Goal: Task Accomplishment & Management: Use online tool/utility

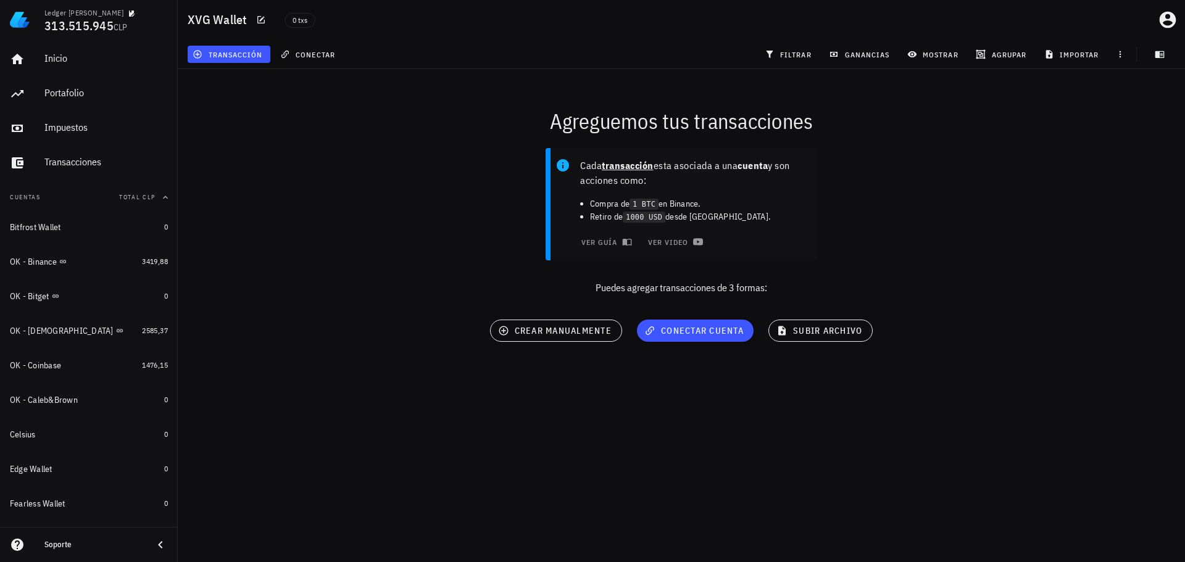
scroll to position [571, 0]
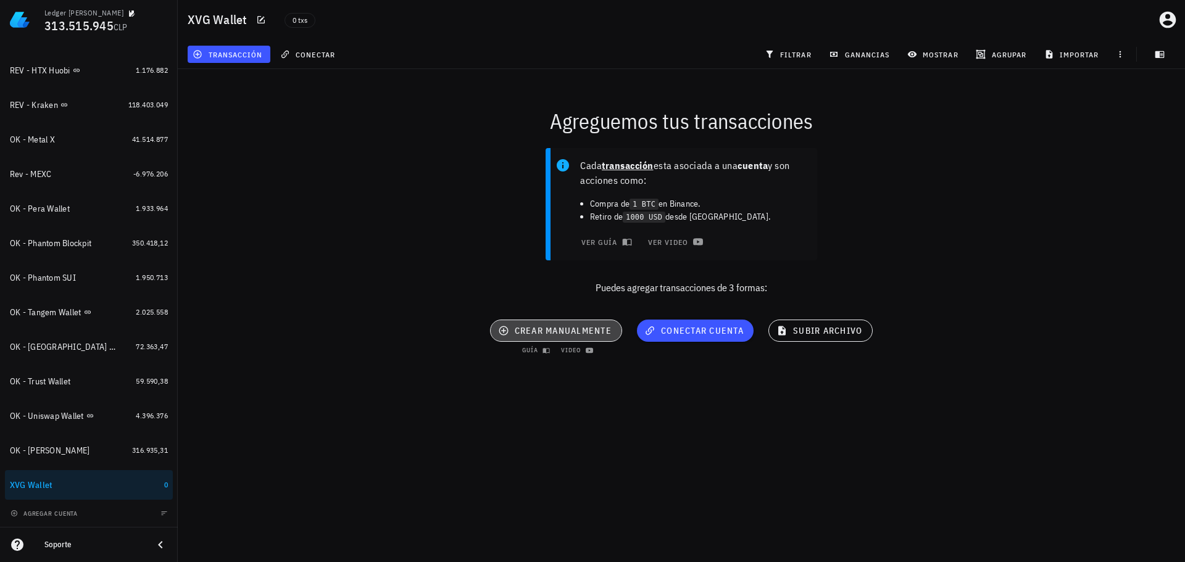
click at [601, 334] on span "crear manualmente" at bounding box center [555, 330] width 111 height 11
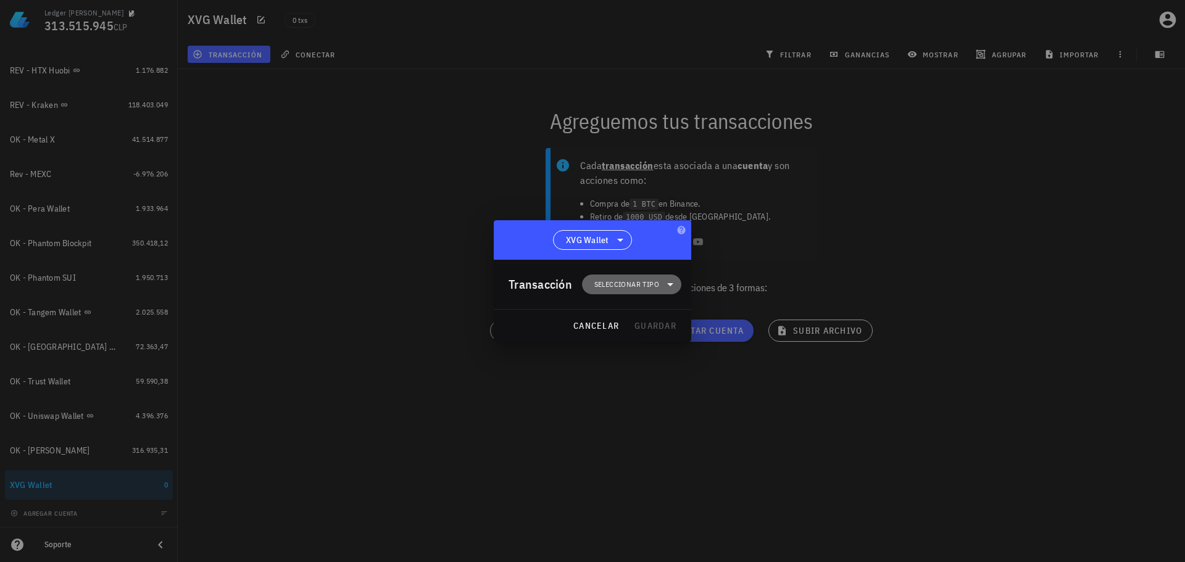
click at [626, 285] on span "Seleccionar tipo" at bounding box center [626, 284] width 65 height 12
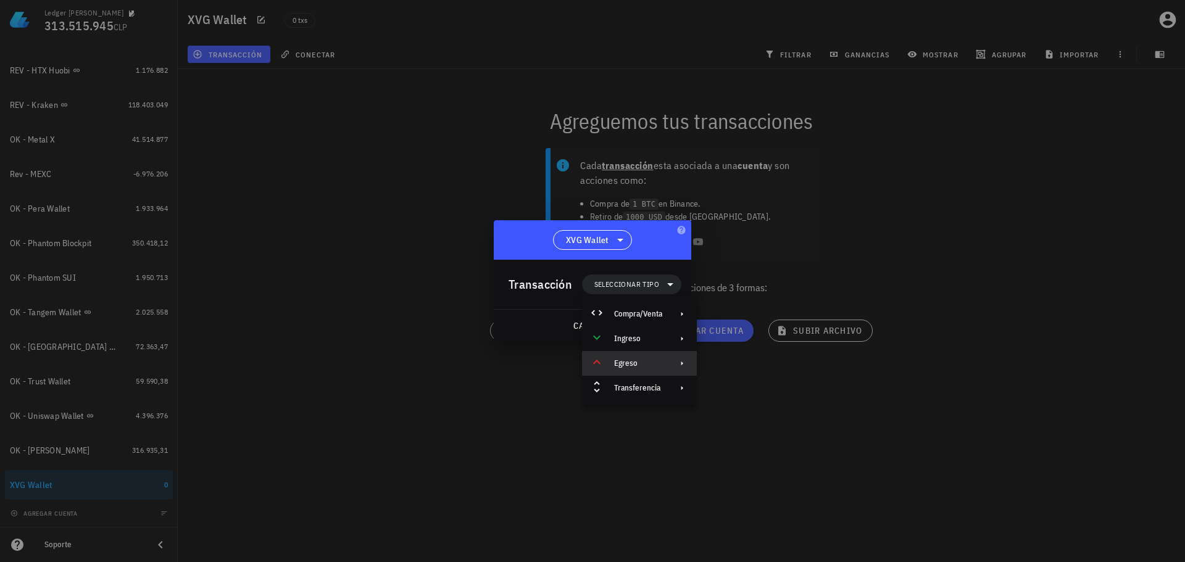
click at [636, 361] on div "Egreso" at bounding box center [638, 364] width 48 height 10
click at [734, 537] on div "Otro egreso" at bounding box center [765, 541] width 73 height 10
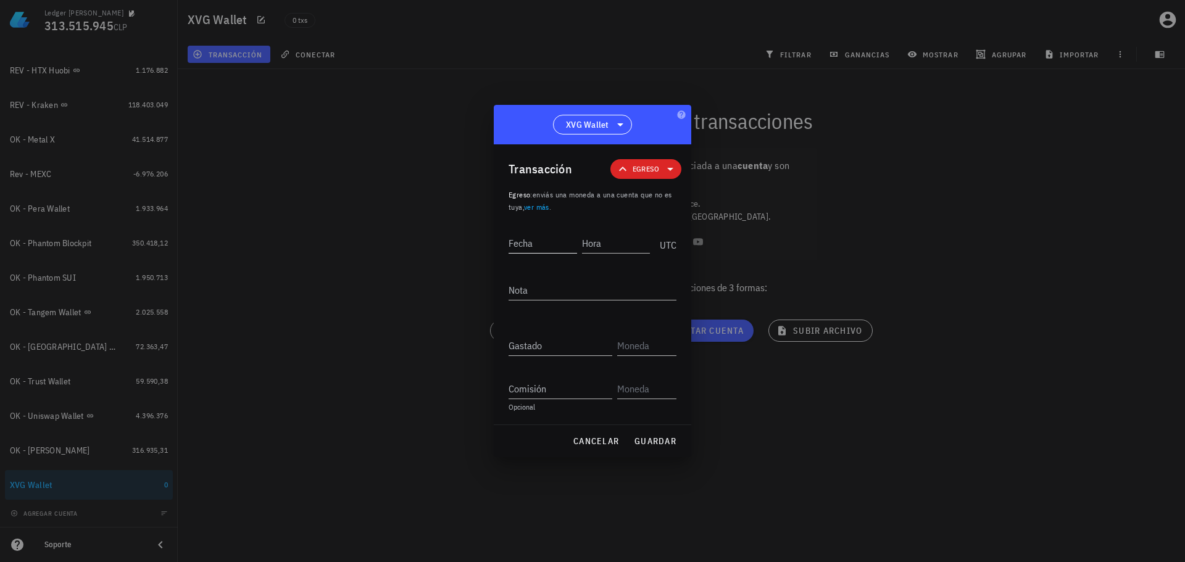
click at [542, 253] on div "Fecha" at bounding box center [542, 243] width 68 height 20
type input "[DATE]"
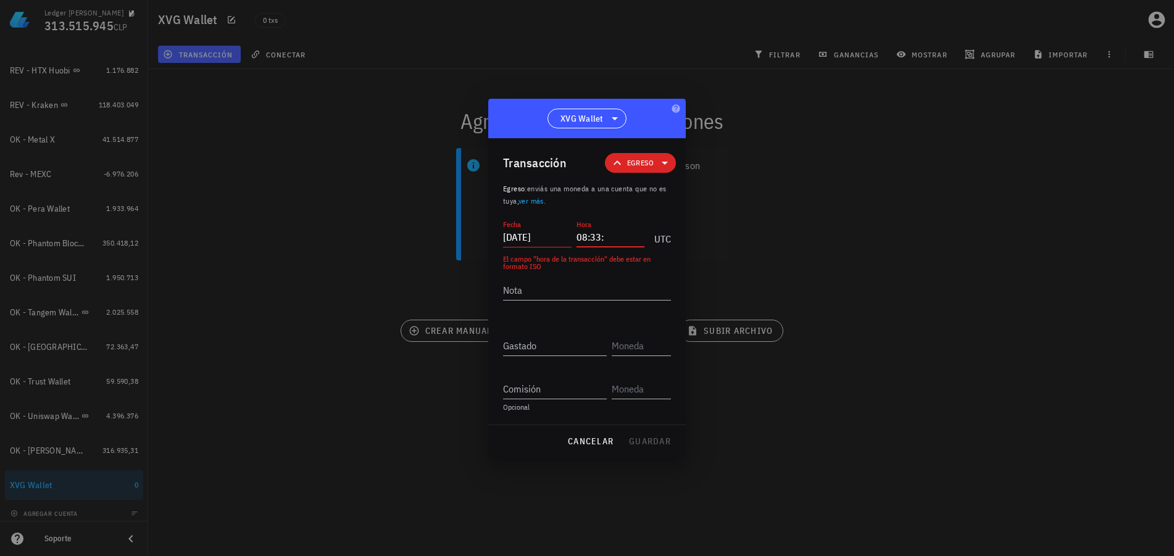
click at [621, 235] on input "08:33:" at bounding box center [610, 237] width 68 height 20
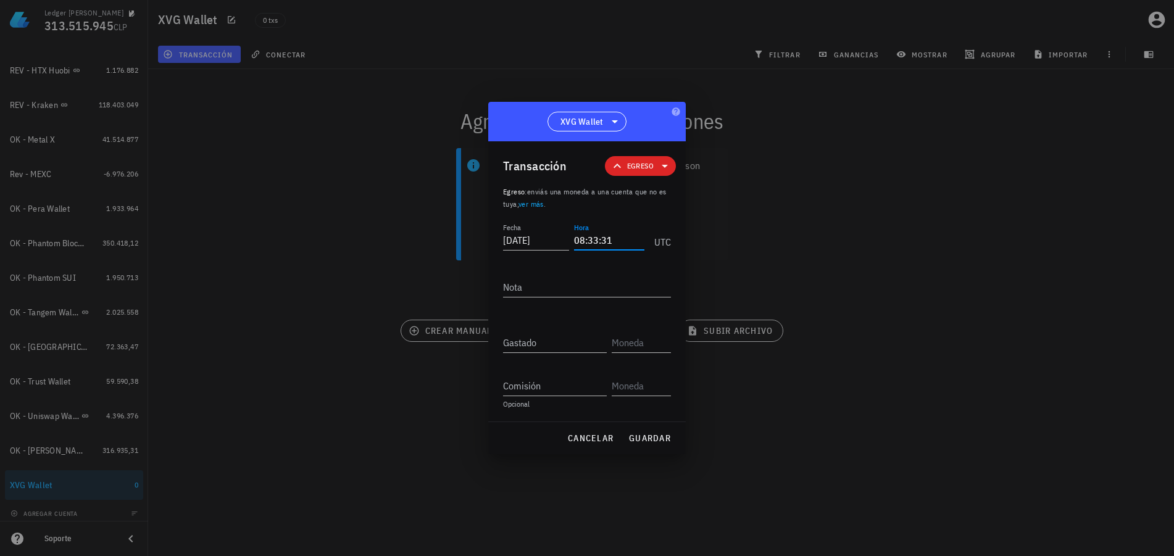
type input "08:33:31"
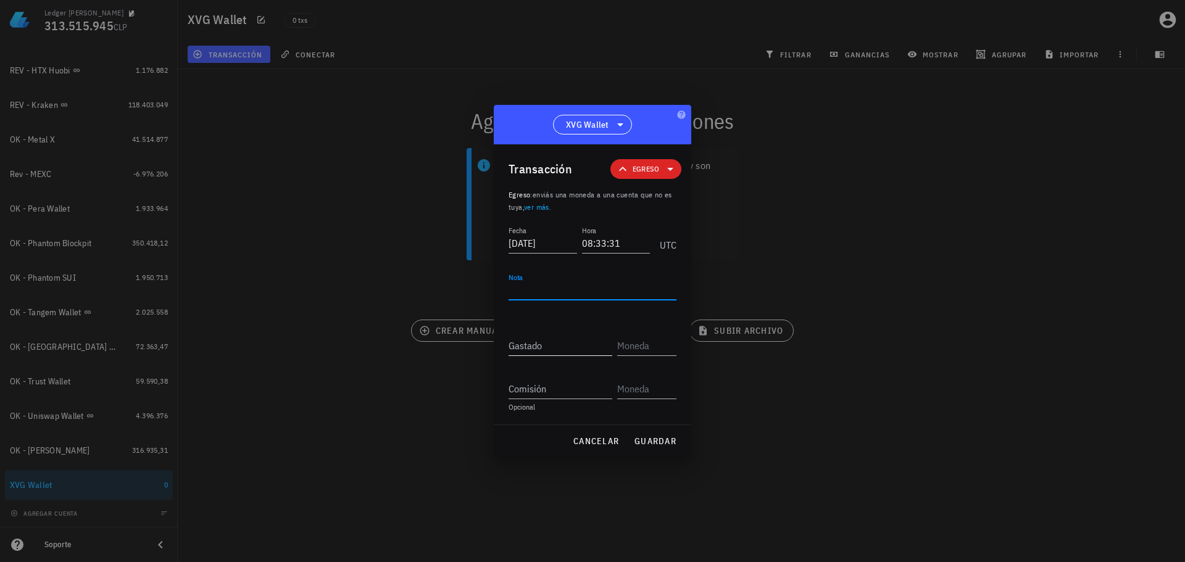
click at [526, 344] on input "Gastado" at bounding box center [560, 346] width 104 height 20
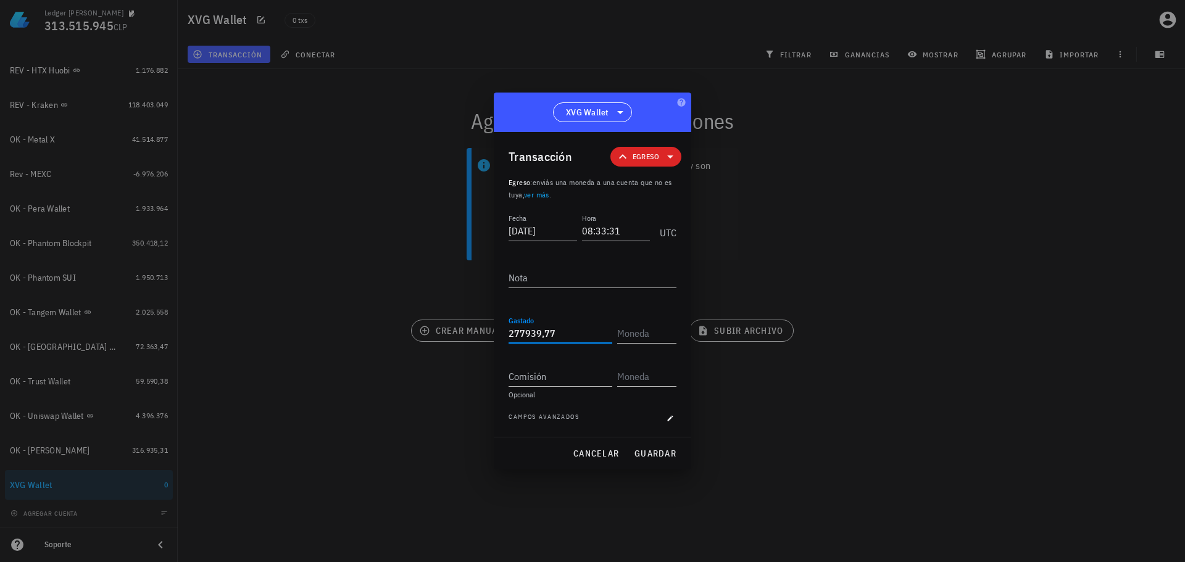
type input "277.939,77"
type input "XVG"
click at [652, 449] on span "guardar" at bounding box center [655, 453] width 43 height 11
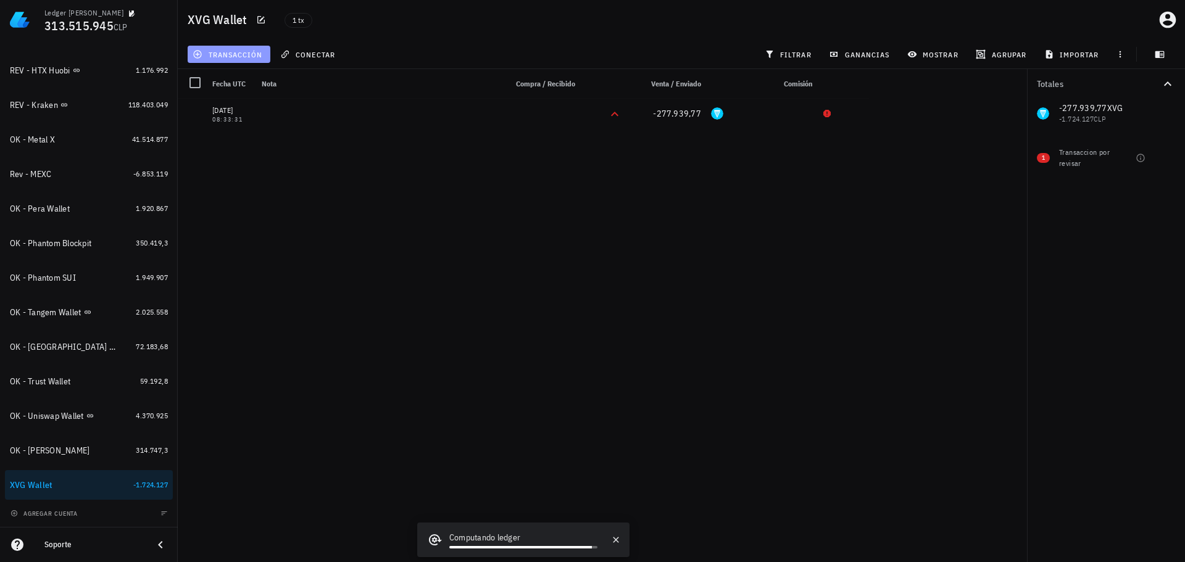
click at [222, 58] on span "transacción" at bounding box center [228, 54] width 67 height 10
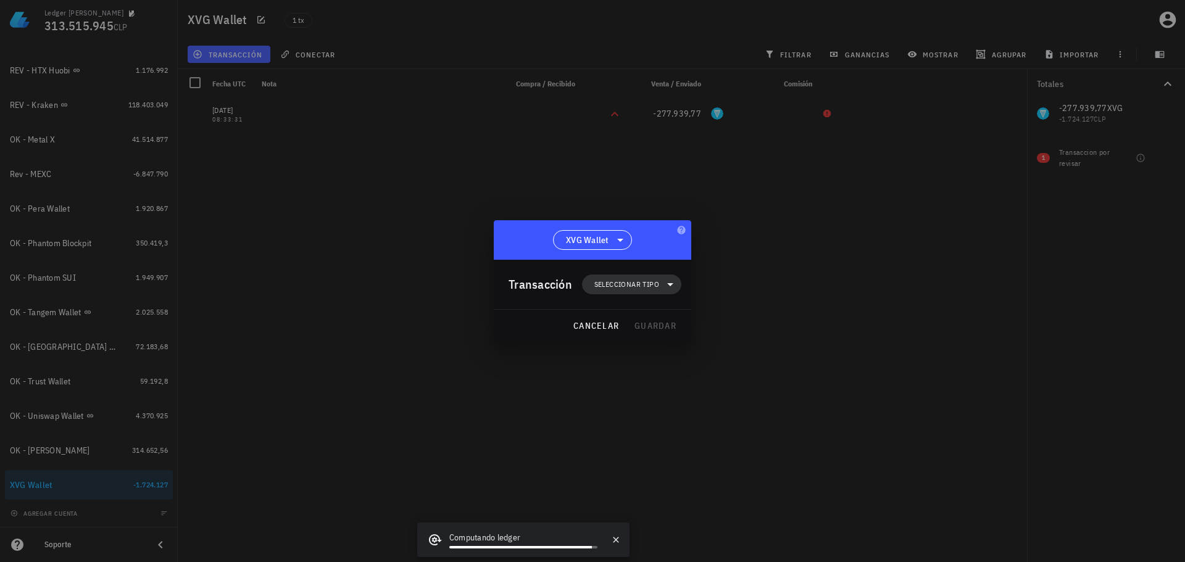
drag, startPoint x: 593, startPoint y: 276, endPoint x: 600, endPoint y: 283, distance: 9.2
click at [593, 278] on span "Seleccionar tipo" at bounding box center [631, 285] width 85 height 20
click at [649, 368] on div "Egreso" at bounding box center [638, 364] width 48 height 10
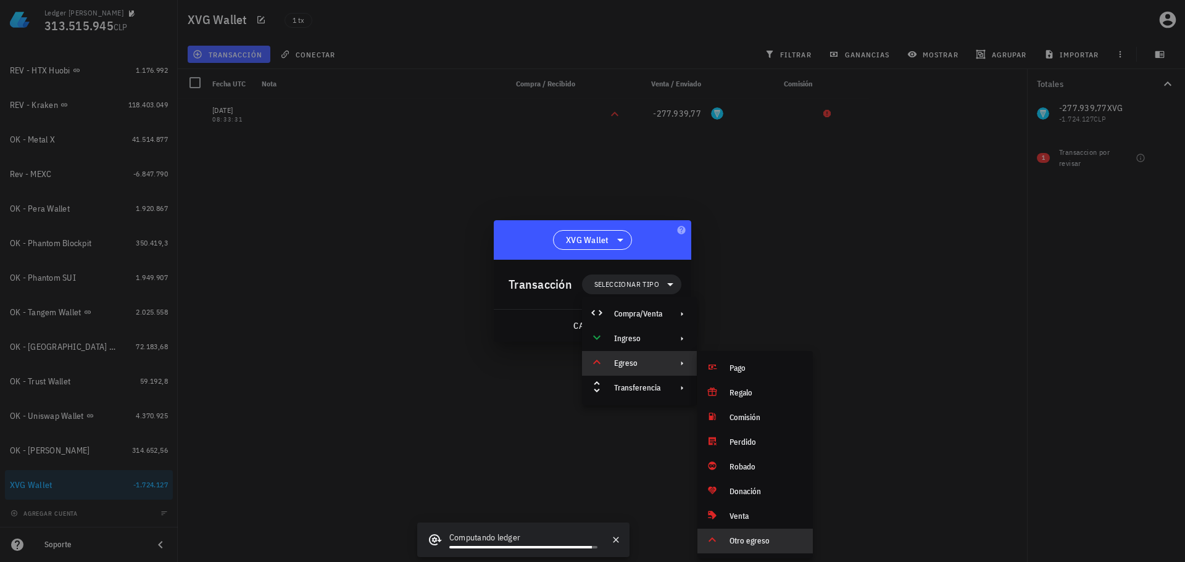
click at [750, 535] on div "Otro egreso" at bounding box center [754, 541] width 115 height 25
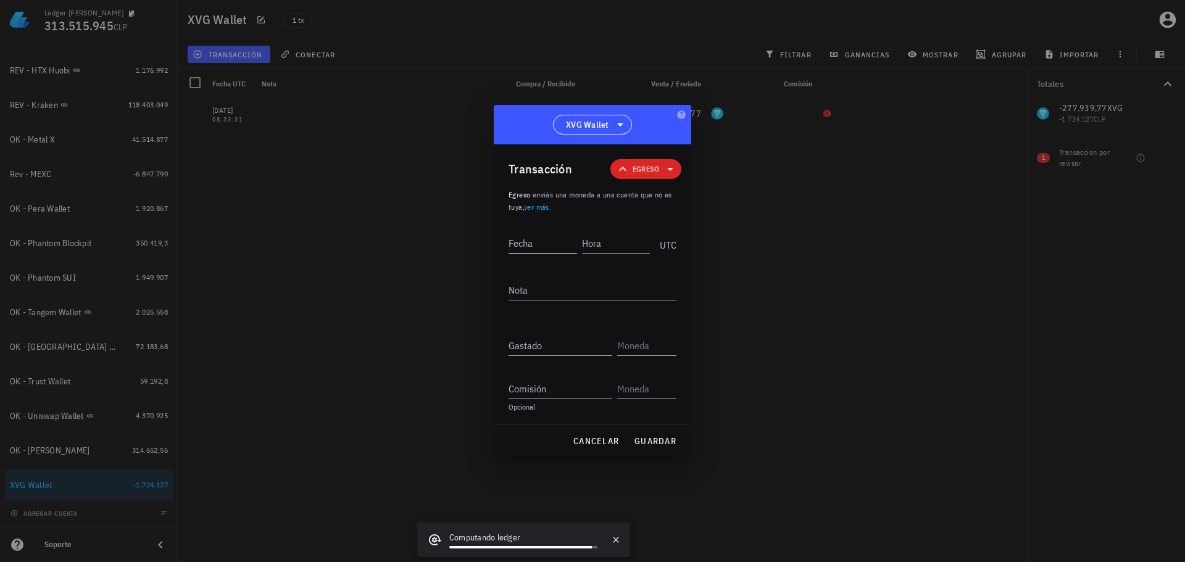
click at [560, 249] on input "Fecha" at bounding box center [542, 243] width 68 height 20
type input "[DATE]"
type input "08:24:12"
click at [545, 344] on input "Gastado" at bounding box center [560, 346] width 104 height 20
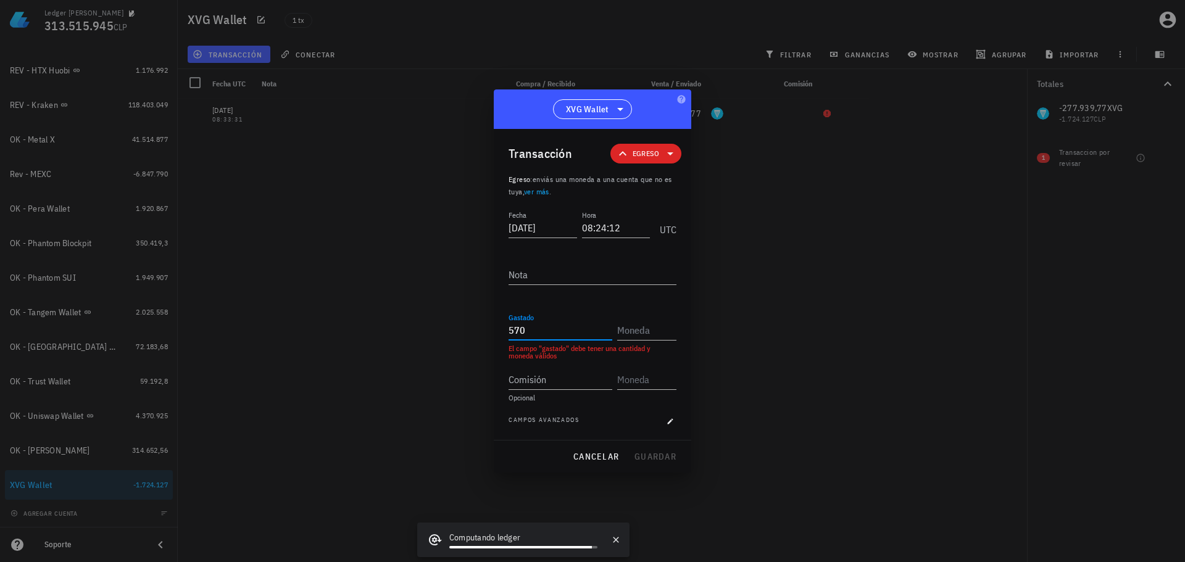
type input "570"
type input "XVG"
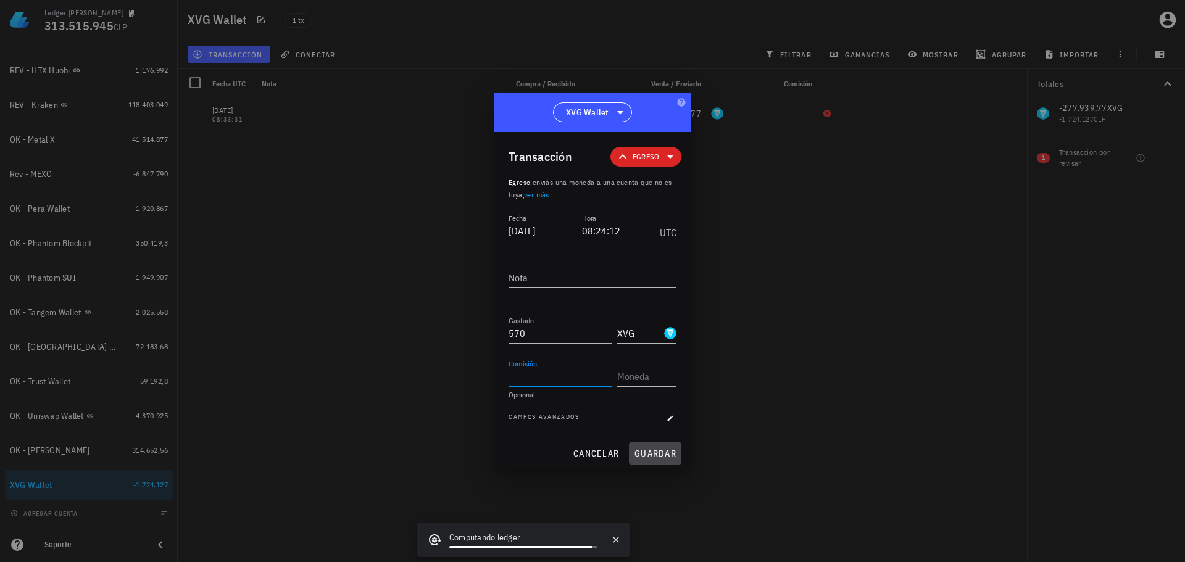
click at [648, 455] on span "guardar" at bounding box center [655, 453] width 43 height 11
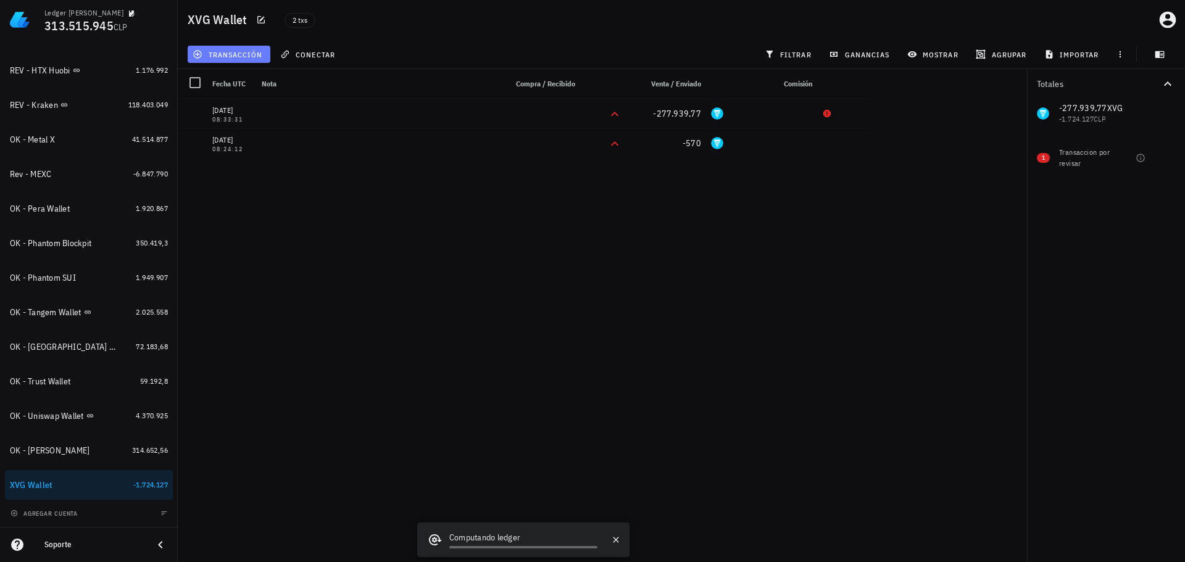
click at [245, 58] on span "transacción" at bounding box center [228, 54] width 67 height 10
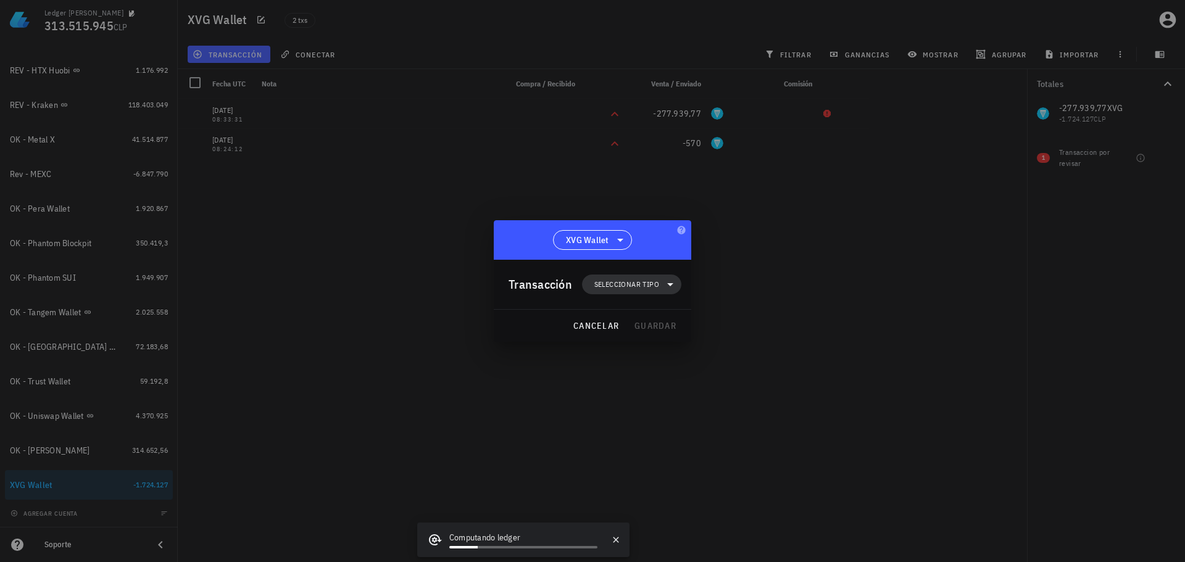
click at [631, 286] on span "Seleccionar tipo" at bounding box center [626, 284] width 65 height 12
click at [632, 337] on div "Ingreso" at bounding box center [638, 339] width 48 height 10
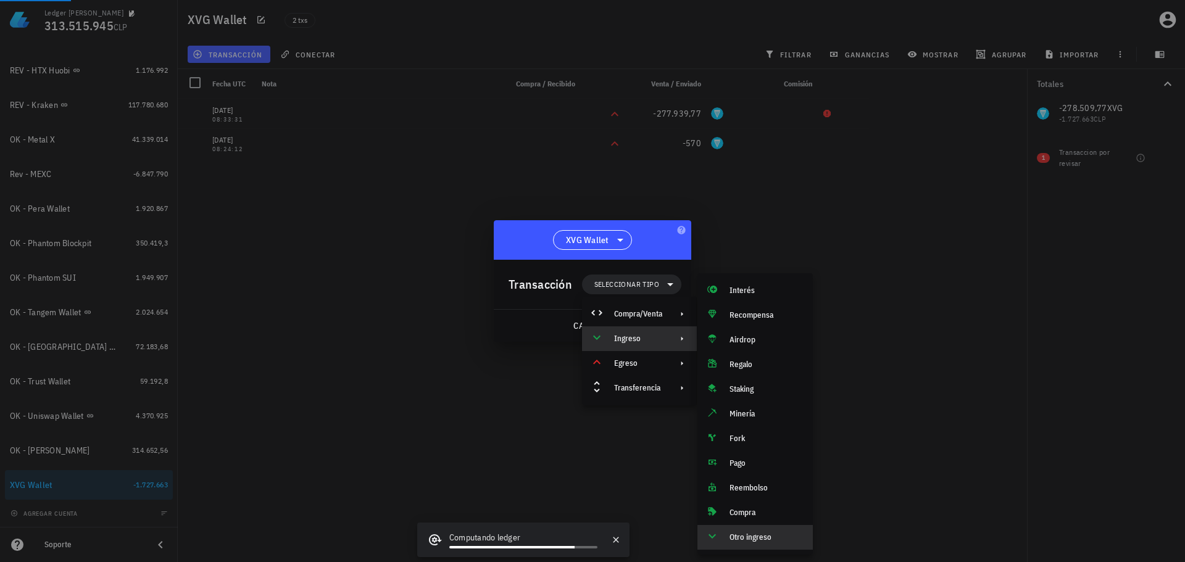
click at [724, 532] on div "Otro ingreso" at bounding box center [754, 537] width 115 height 25
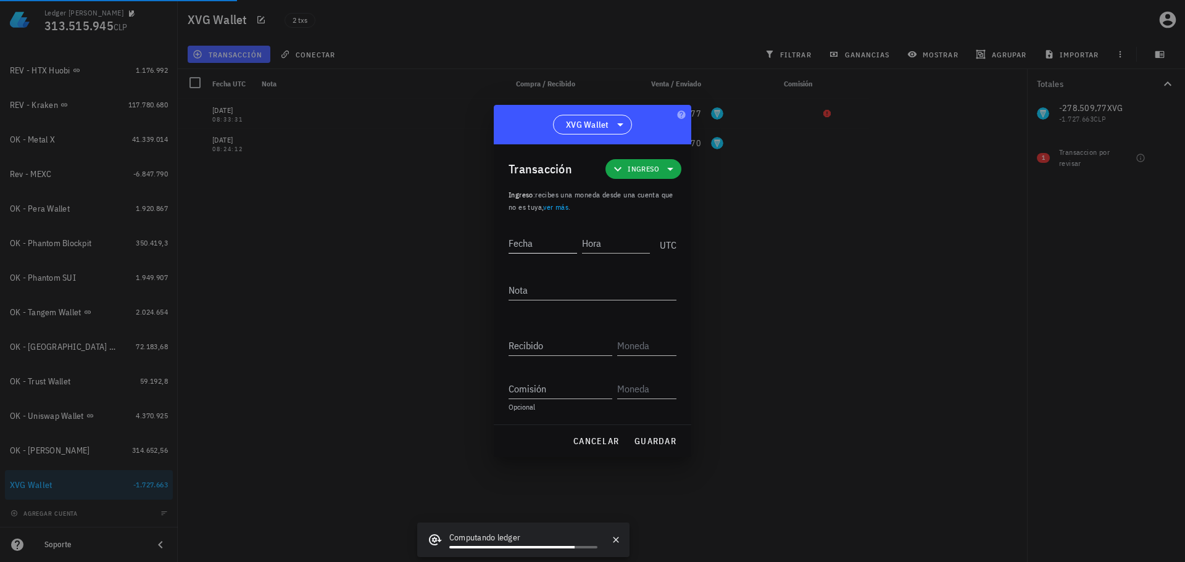
click at [529, 241] on input "Fecha" at bounding box center [542, 243] width 68 height 20
type input "[DATE]"
type input "07:01:11"
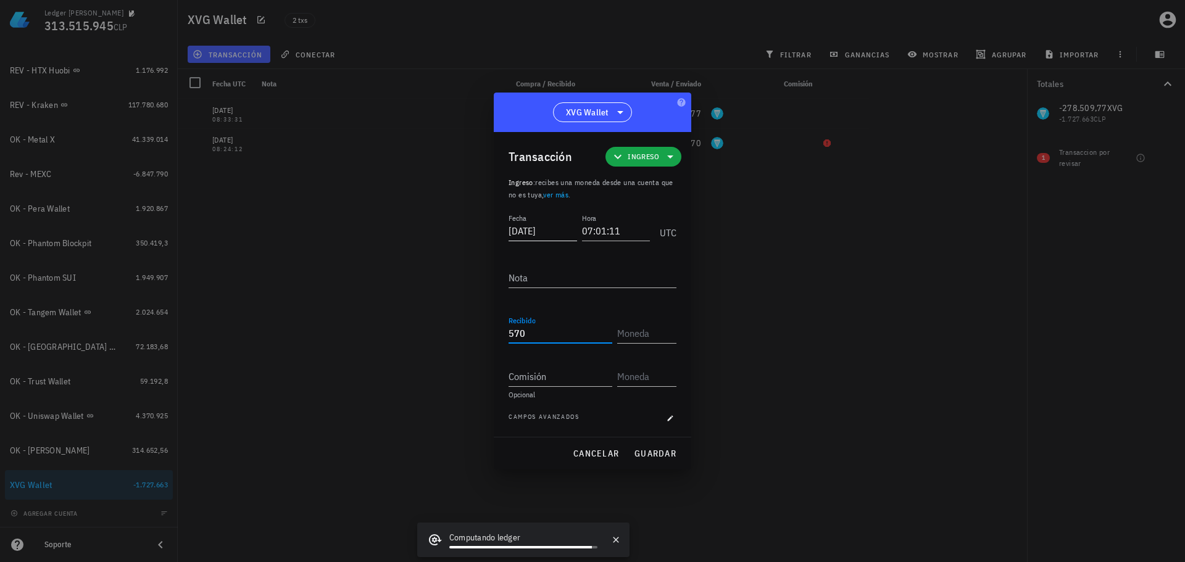
type input "570"
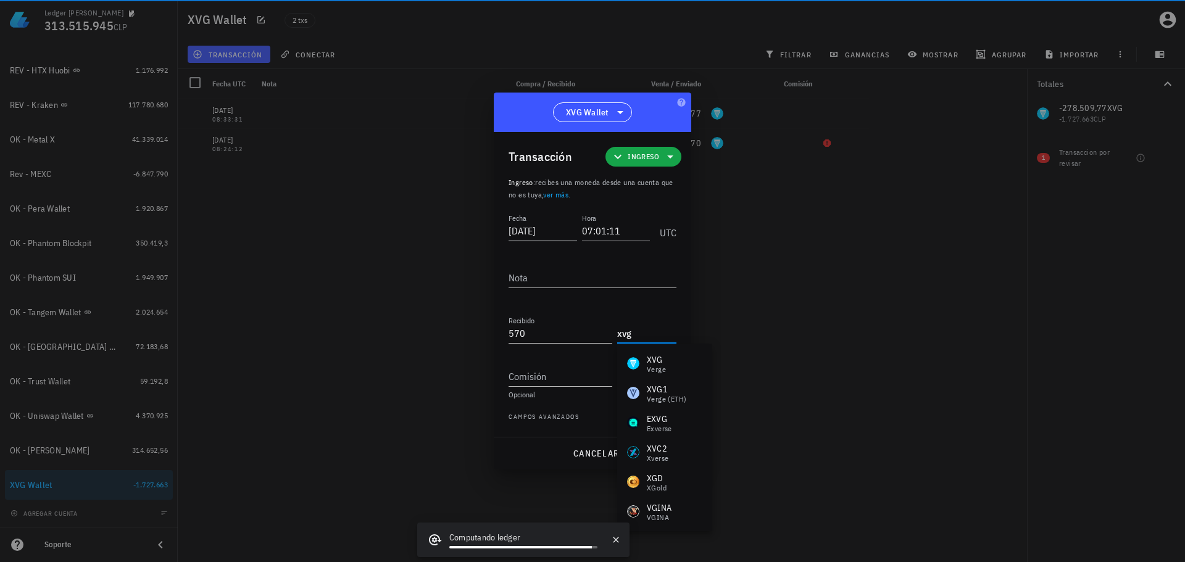
type input "XVG"
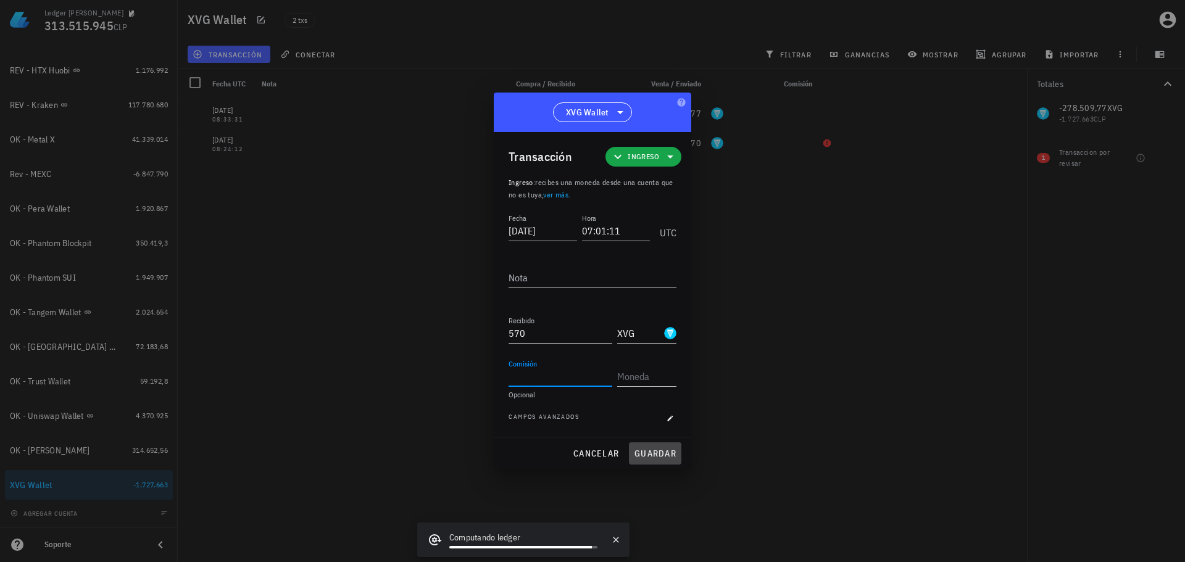
click at [660, 456] on span "guardar" at bounding box center [655, 453] width 43 height 11
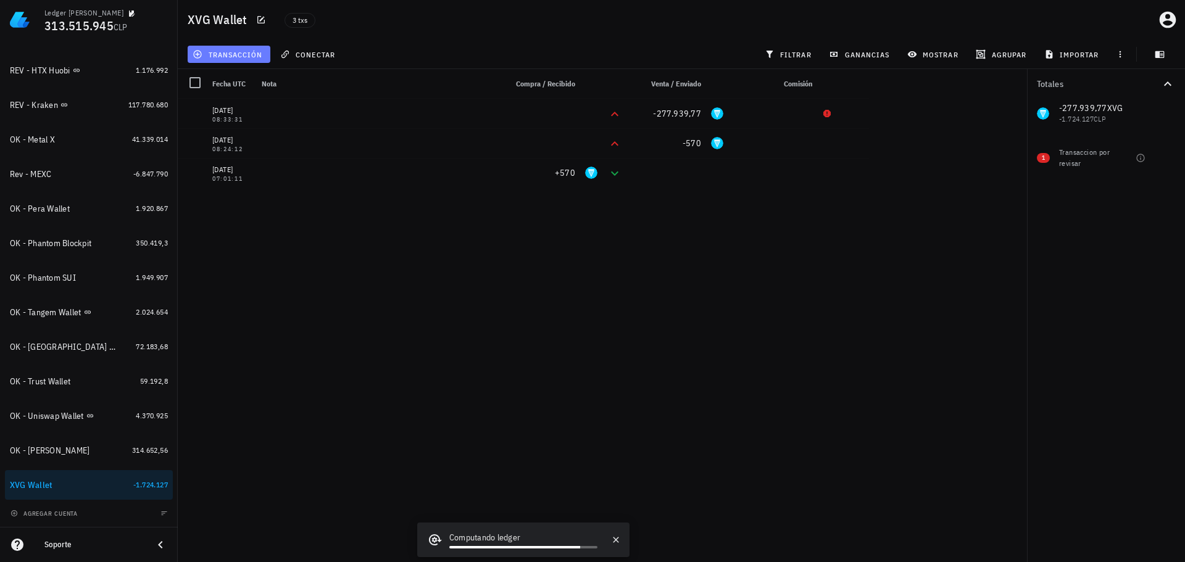
click at [249, 54] on span "transacción" at bounding box center [228, 54] width 67 height 10
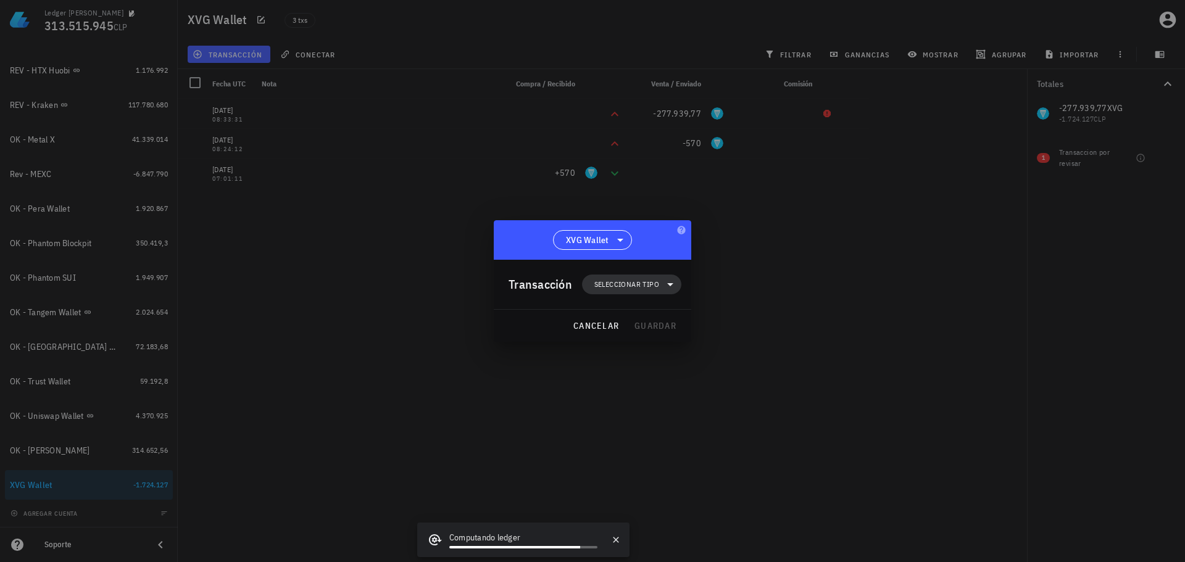
click at [626, 280] on span "Seleccionar tipo" at bounding box center [626, 284] width 65 height 12
click at [639, 344] on div "Ingreso" at bounding box center [639, 338] width 115 height 25
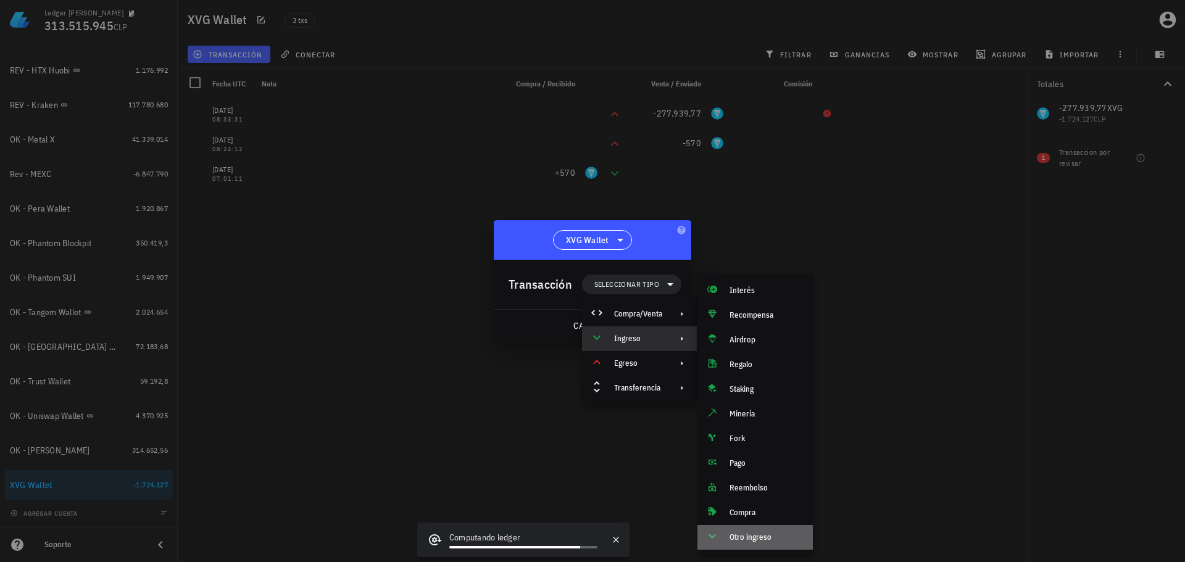
click at [750, 536] on div "Otro ingreso" at bounding box center [765, 538] width 73 height 10
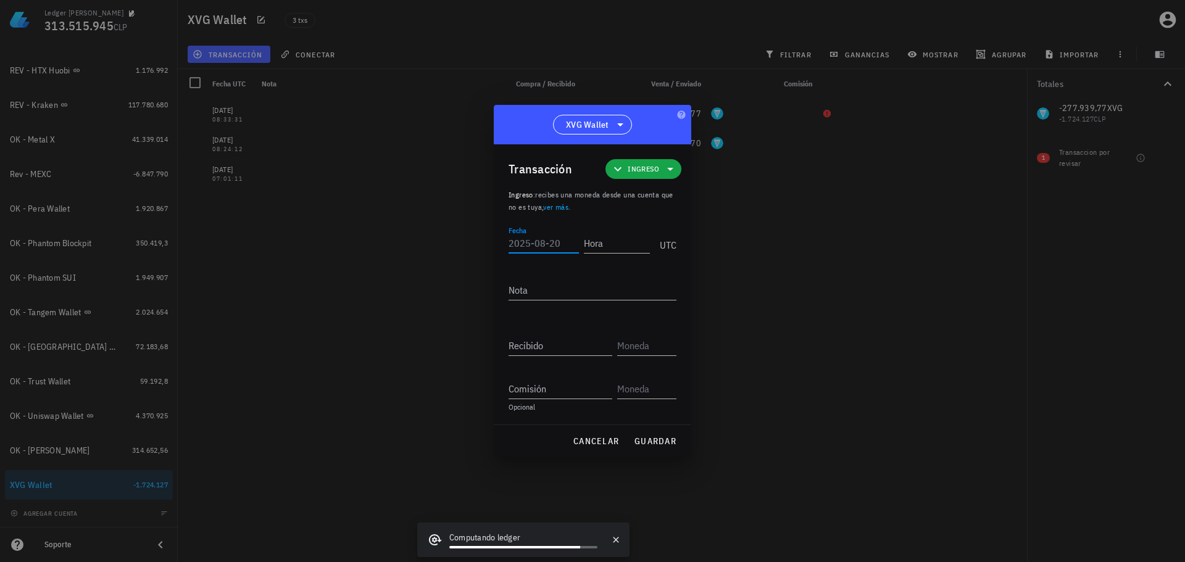
click at [539, 252] on div "Fecha" at bounding box center [543, 243] width 70 height 20
type input "[DATE]"
type input "07:08:12"
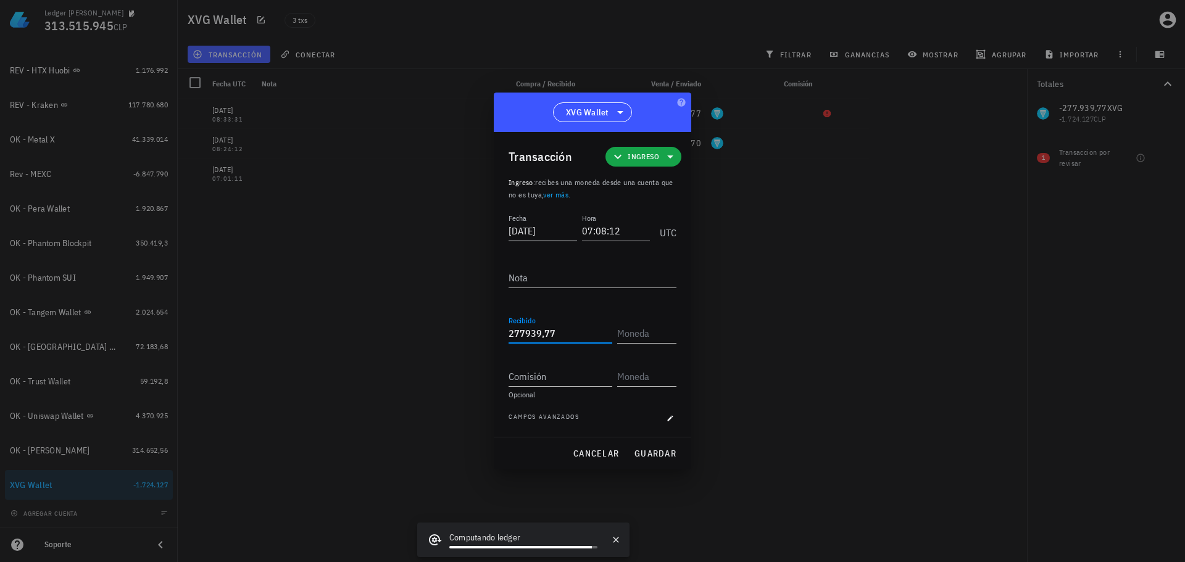
type input "277.939,77"
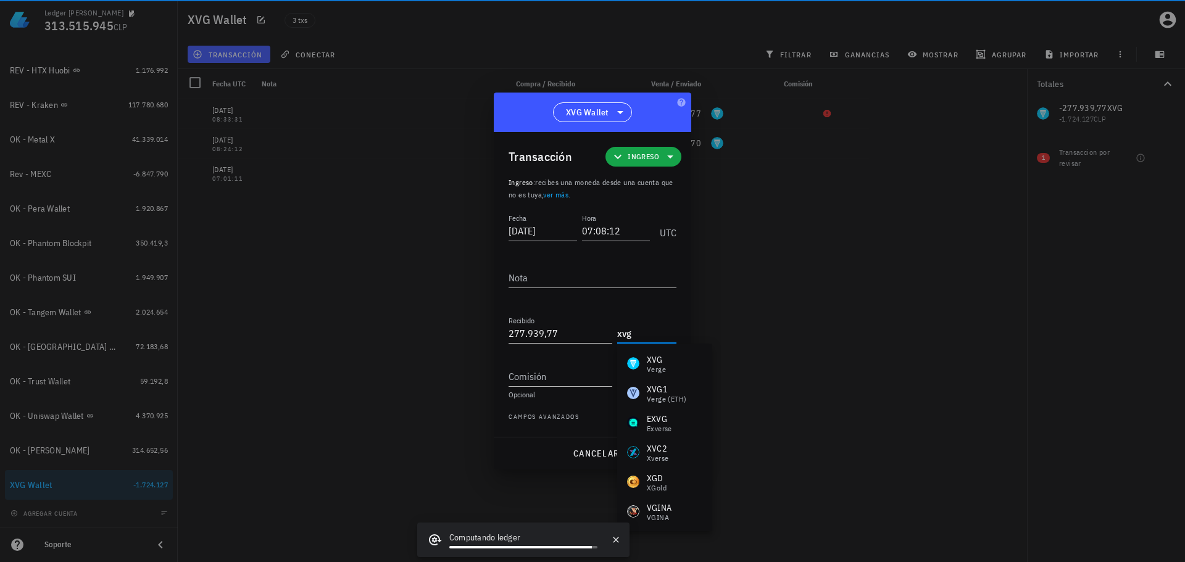
type input "XVG"
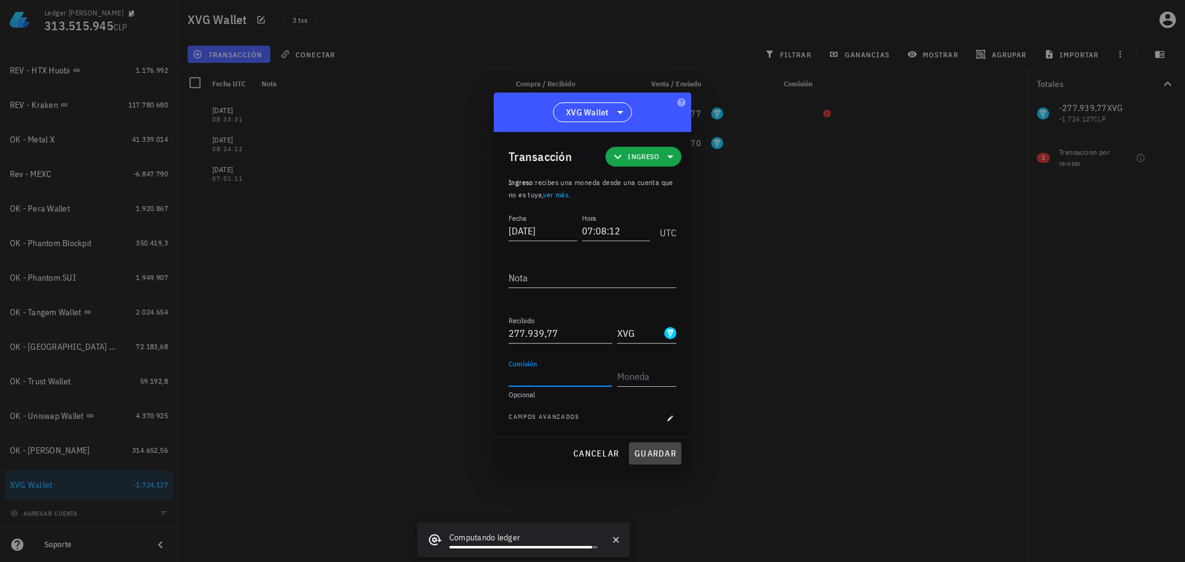
click at [659, 459] on button "guardar" at bounding box center [655, 453] width 52 height 22
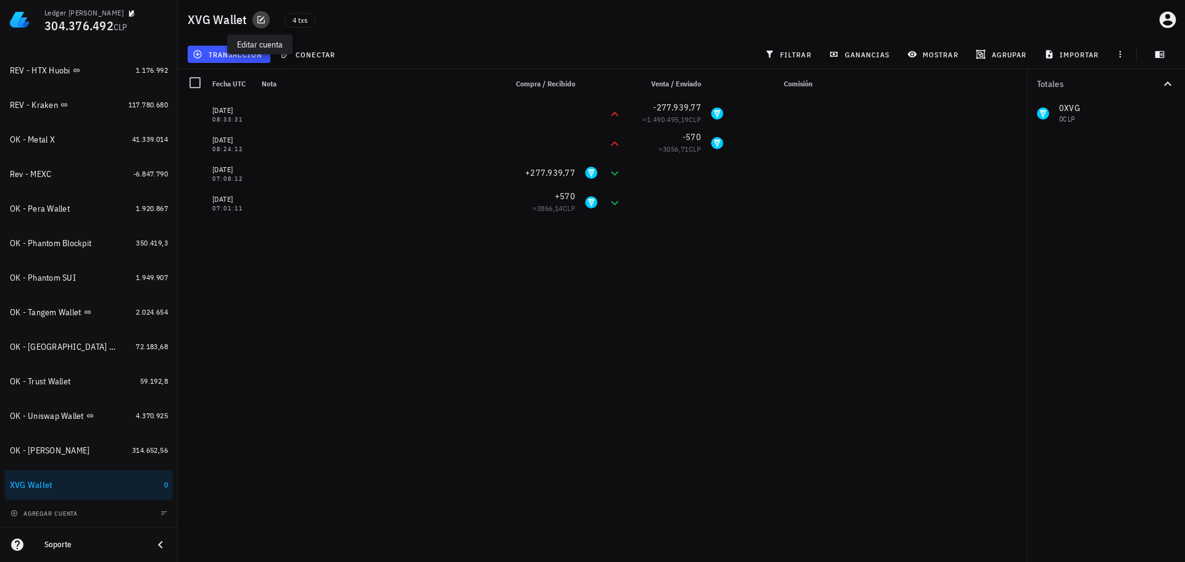
click at [264, 21] on span "button" at bounding box center [260, 20] width 17 height 10
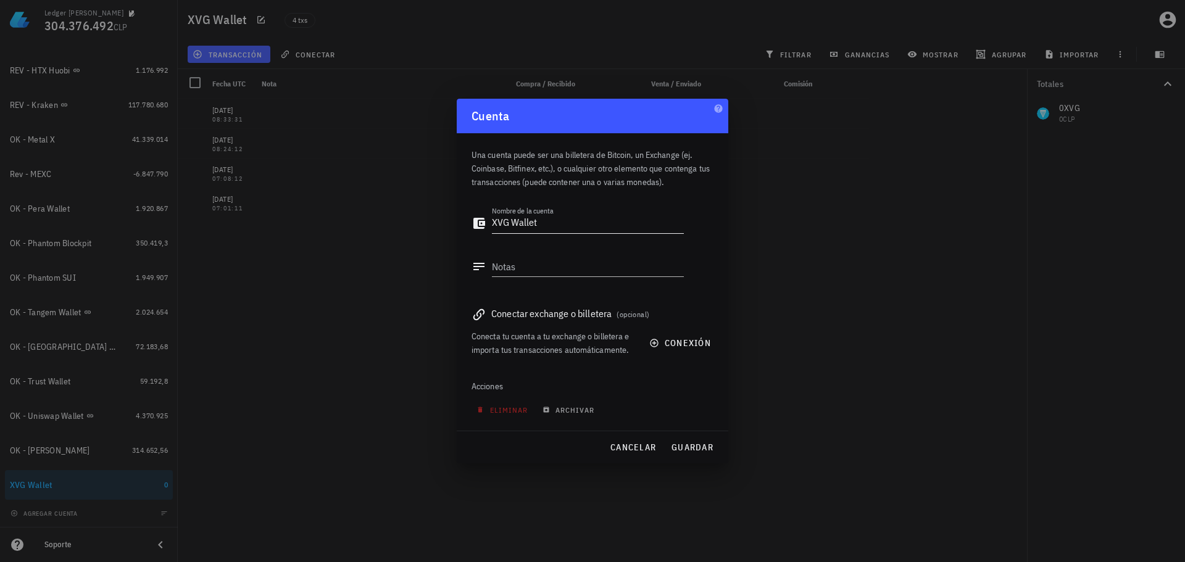
click at [494, 222] on textarea "XVG Wallet" at bounding box center [588, 224] width 192 height 20
type textarea "OK - XVG Wallet"
click at [699, 439] on button "guardar" at bounding box center [692, 447] width 52 height 22
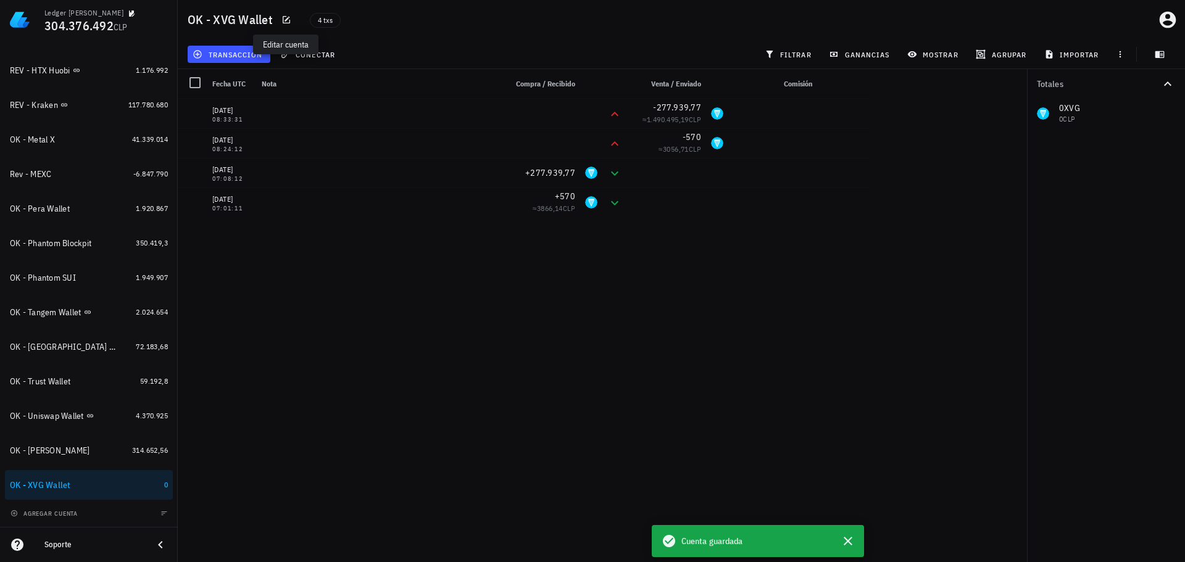
click at [861, 375] on div "[DATE] 08:33:31 -277.939,77 ≈ 1.490.495,19 CLP [DATE] 08:24:12 -570 ≈ 3056,71 C…" at bounding box center [523, 326] width 691 height 454
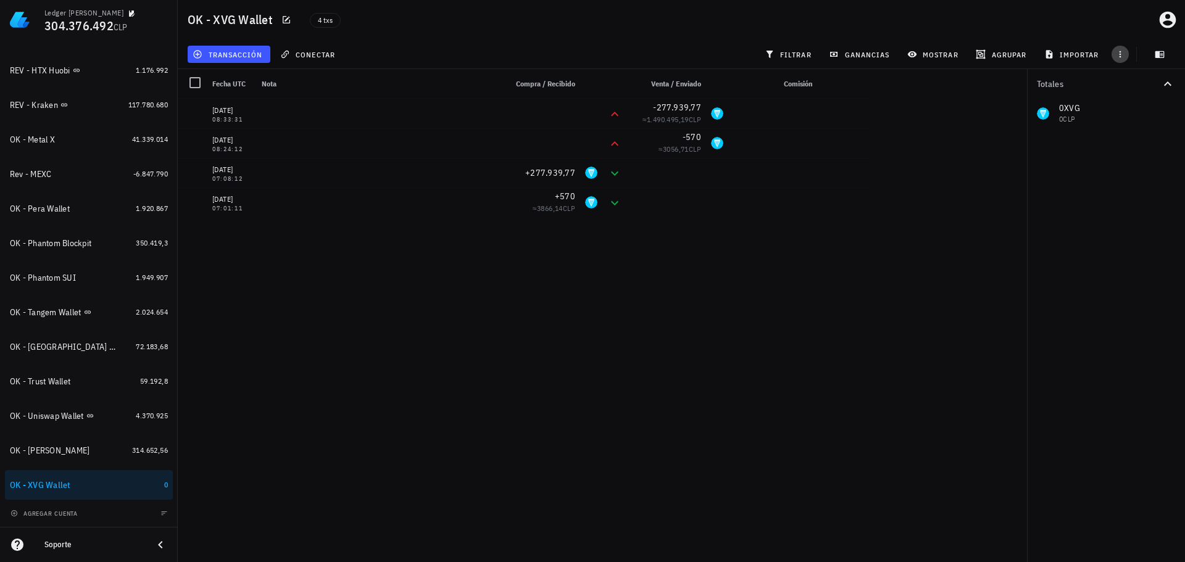
click at [1121, 51] on icon "button" at bounding box center [1120, 54] width 10 height 10
click at [1121, 81] on span "exportar" at bounding box center [1134, 85] width 52 height 10
click at [735, 362] on div "[DATE] 08:33:31 -277.939,77 ≈ 1.490.495,19 CLP [DATE] 08:24:12 -570 ≈ 3056,71 C…" at bounding box center [523, 326] width 691 height 454
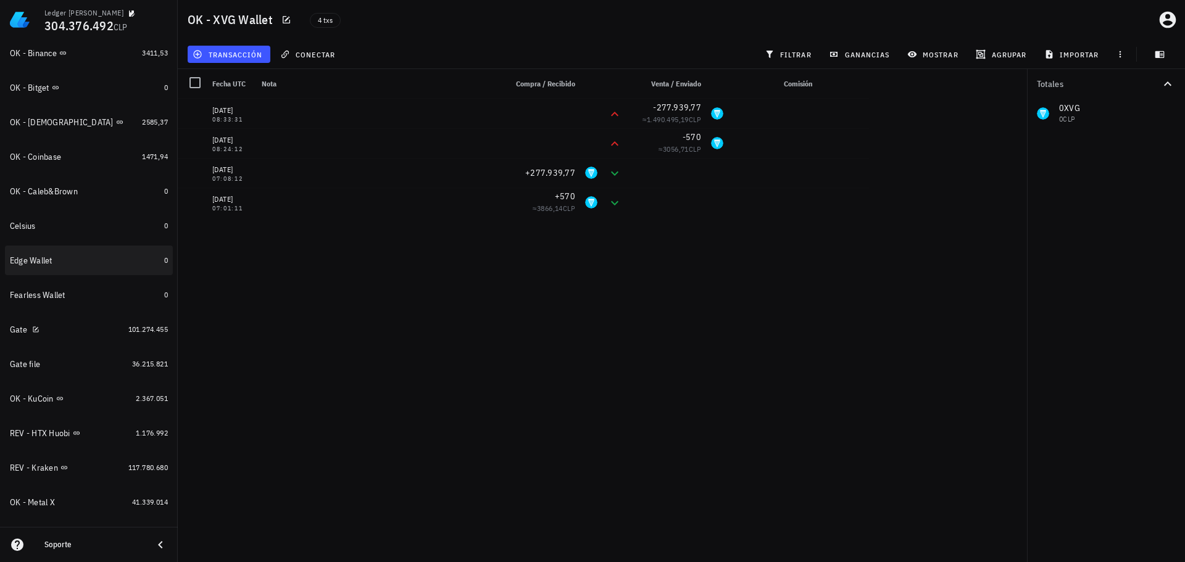
scroll to position [201, 0]
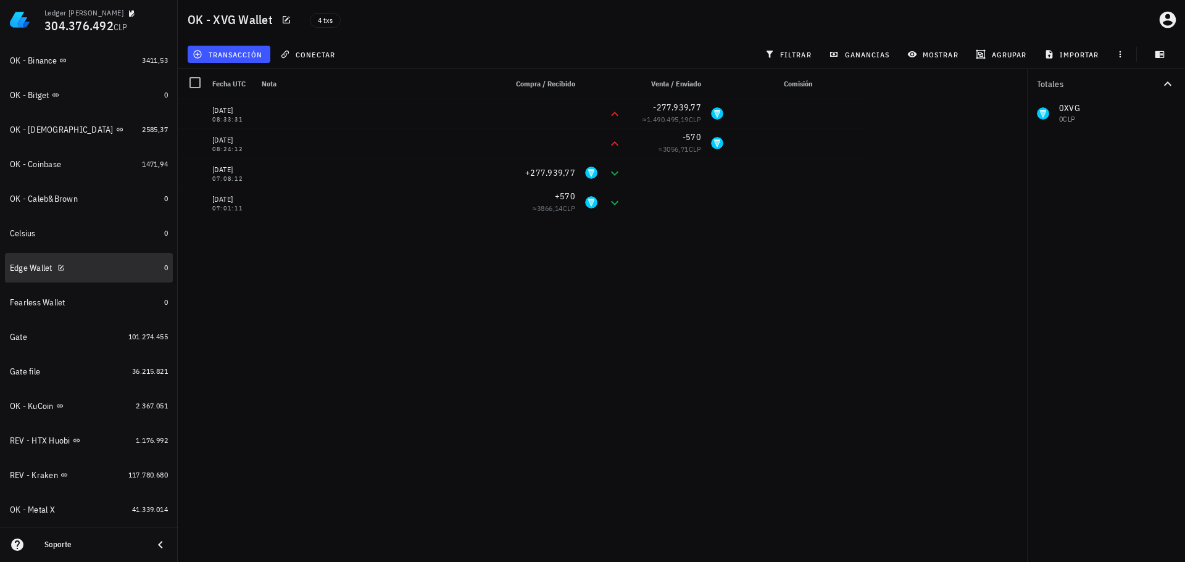
click at [97, 265] on div "Edge Wallet" at bounding box center [84, 268] width 149 height 12
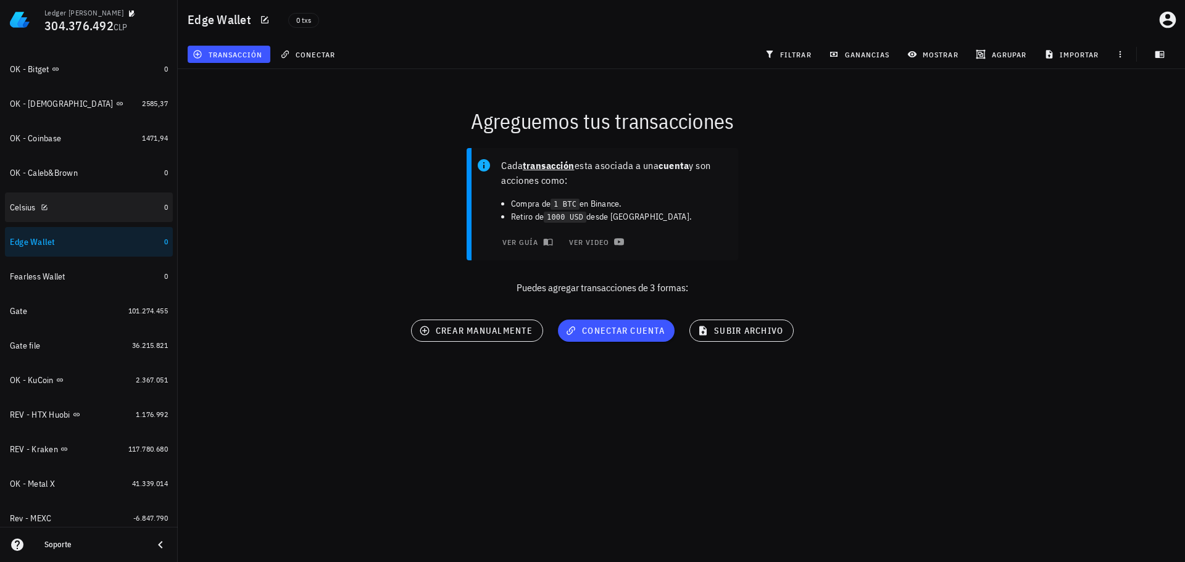
scroll to position [325, 0]
